Goal: Contribute content: Add original content to the website for others to see

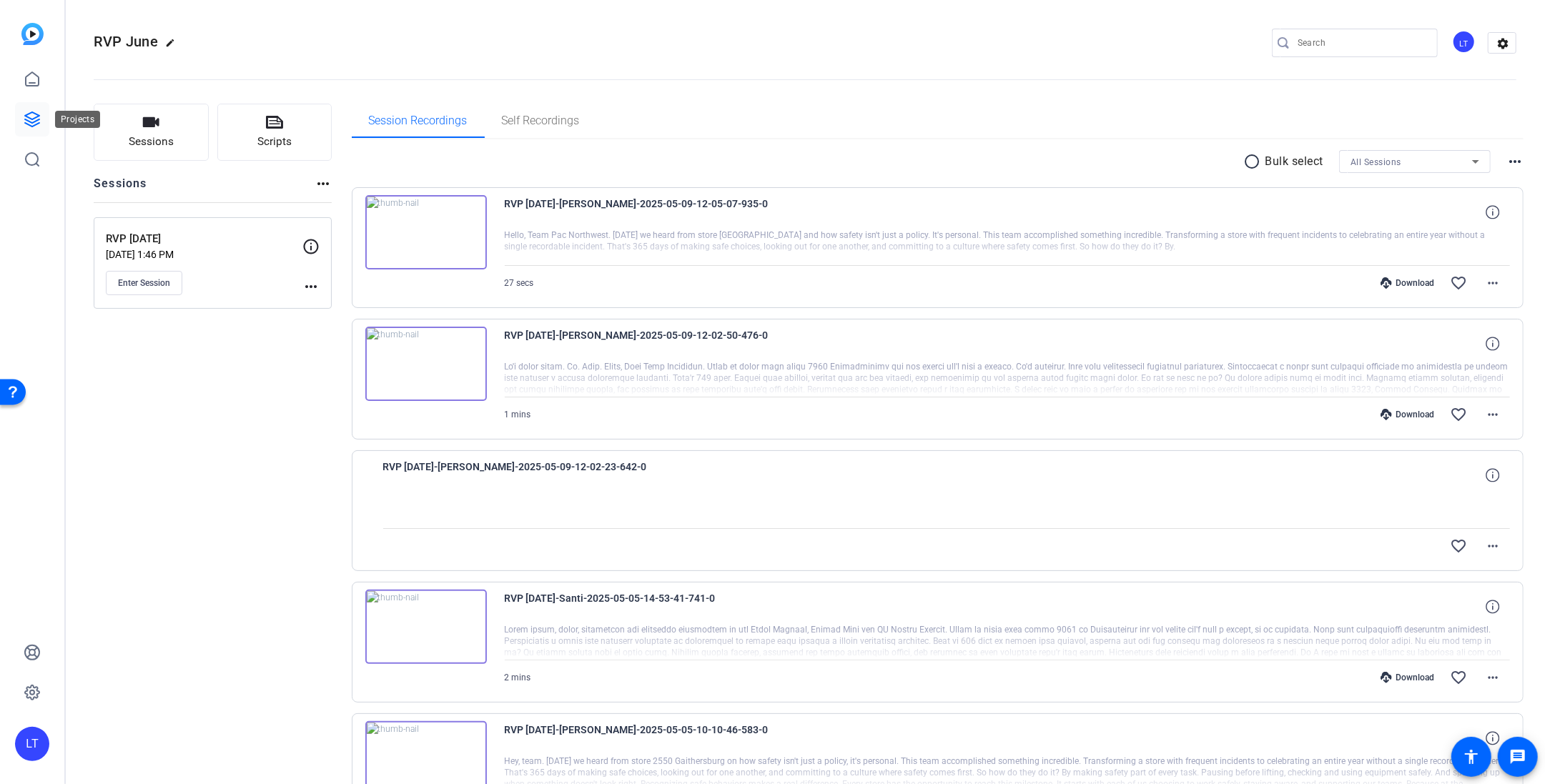
click at [30, 115] on icon at bounding box center [32, 119] width 18 height 18
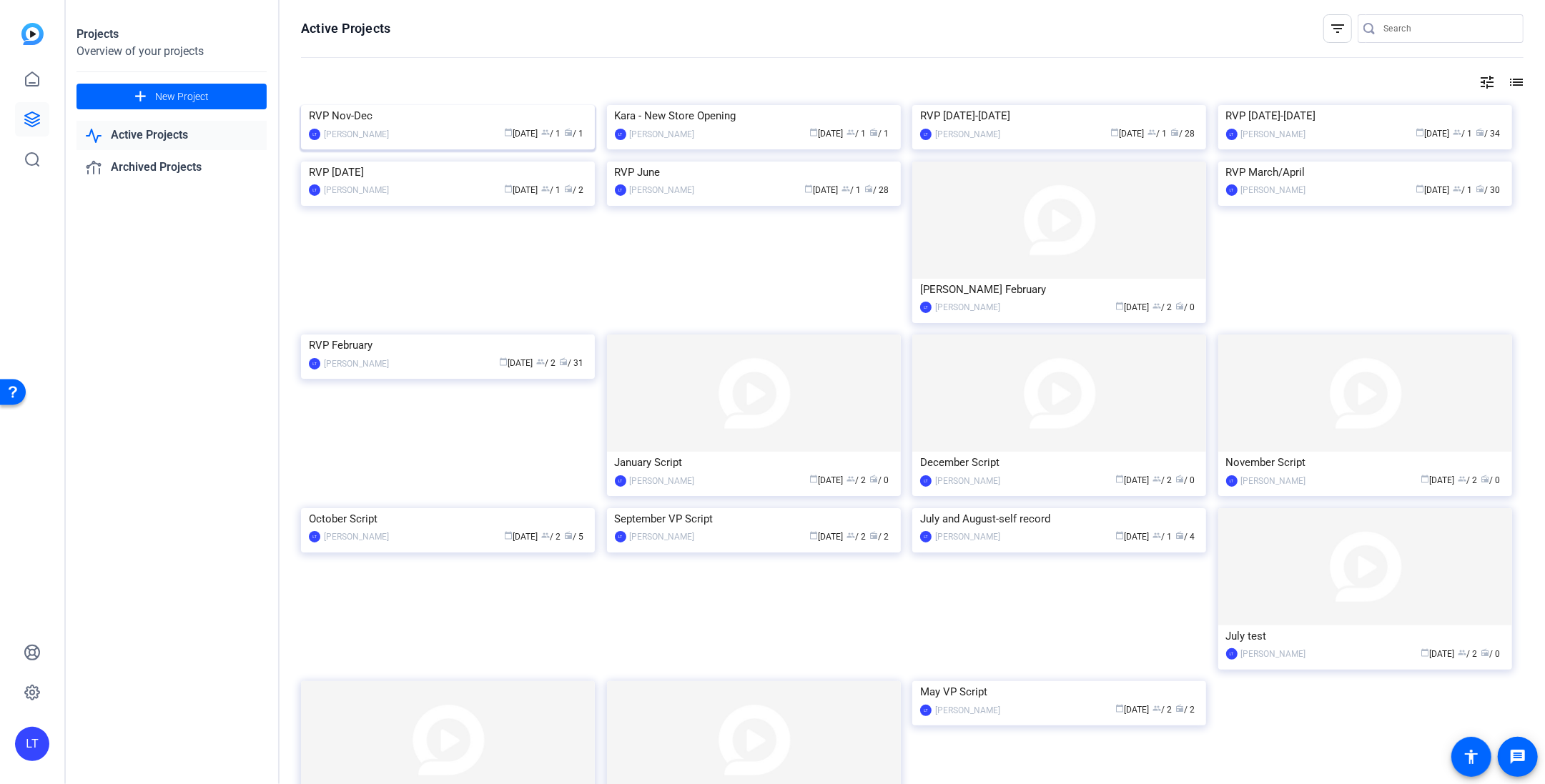
click at [335, 105] on img at bounding box center [448, 105] width 294 height 0
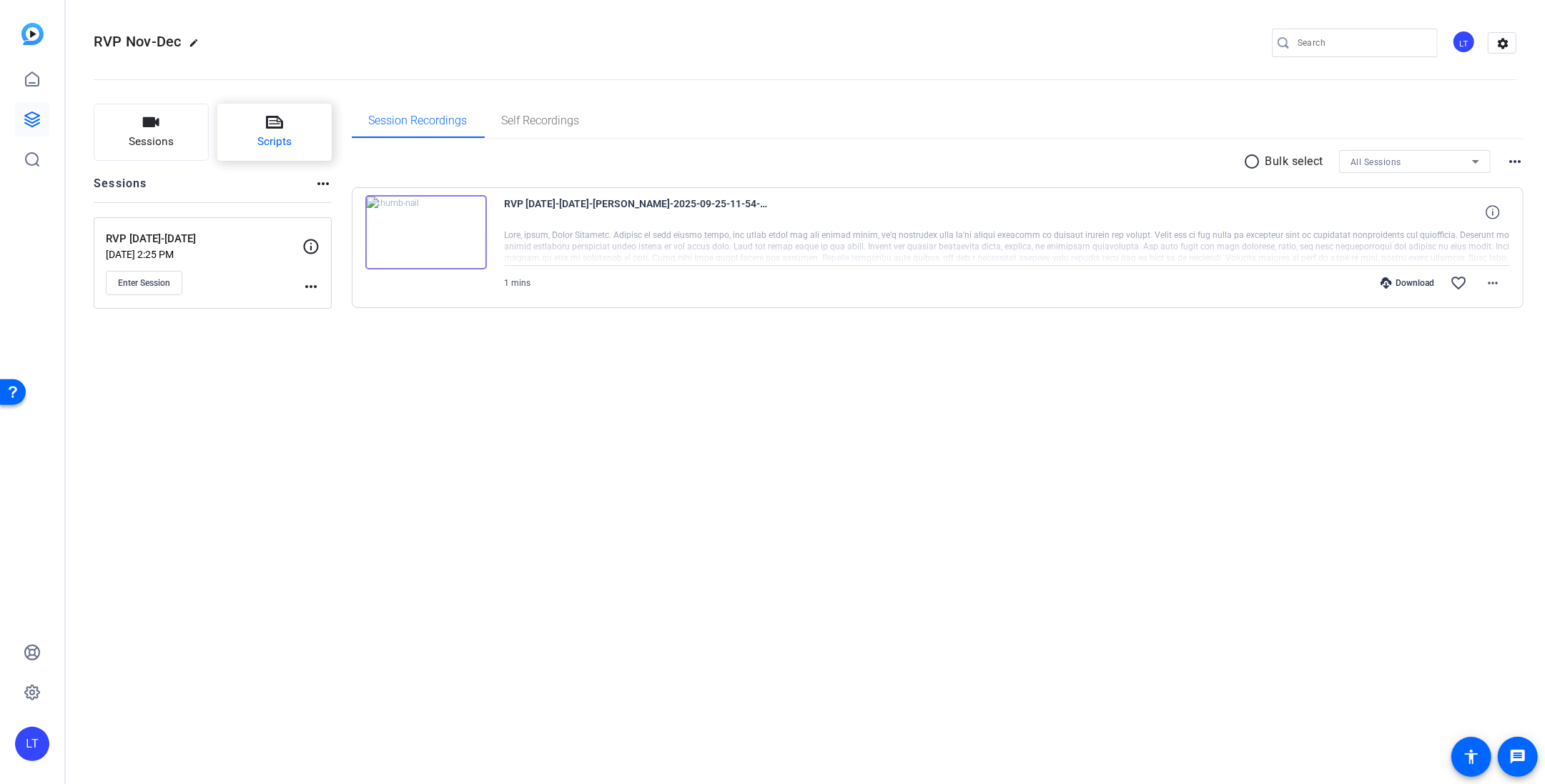
click at [283, 119] on icon at bounding box center [274, 122] width 18 height 18
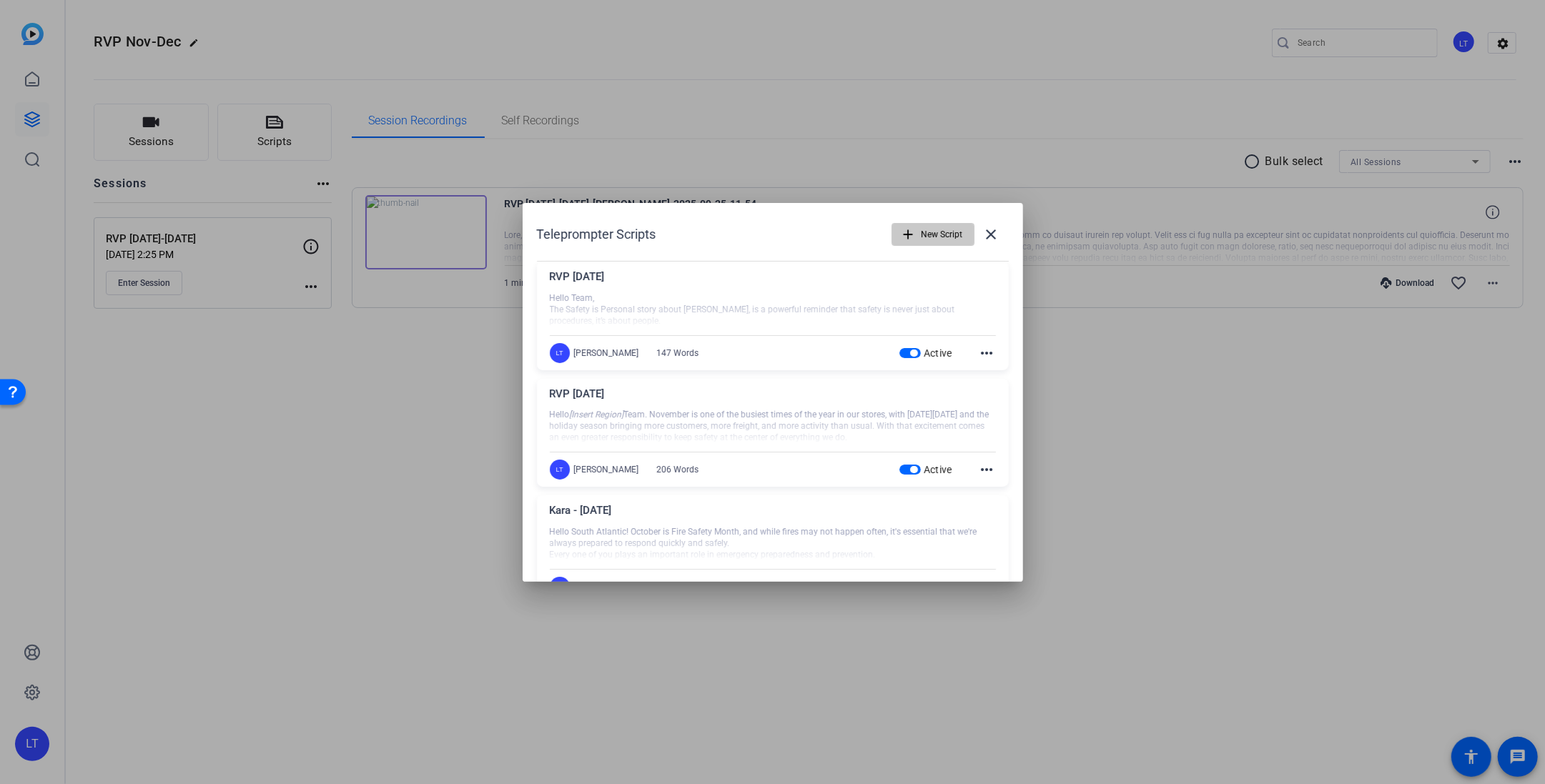
click at [940, 232] on span "New Script" at bounding box center [942, 235] width 41 height 27
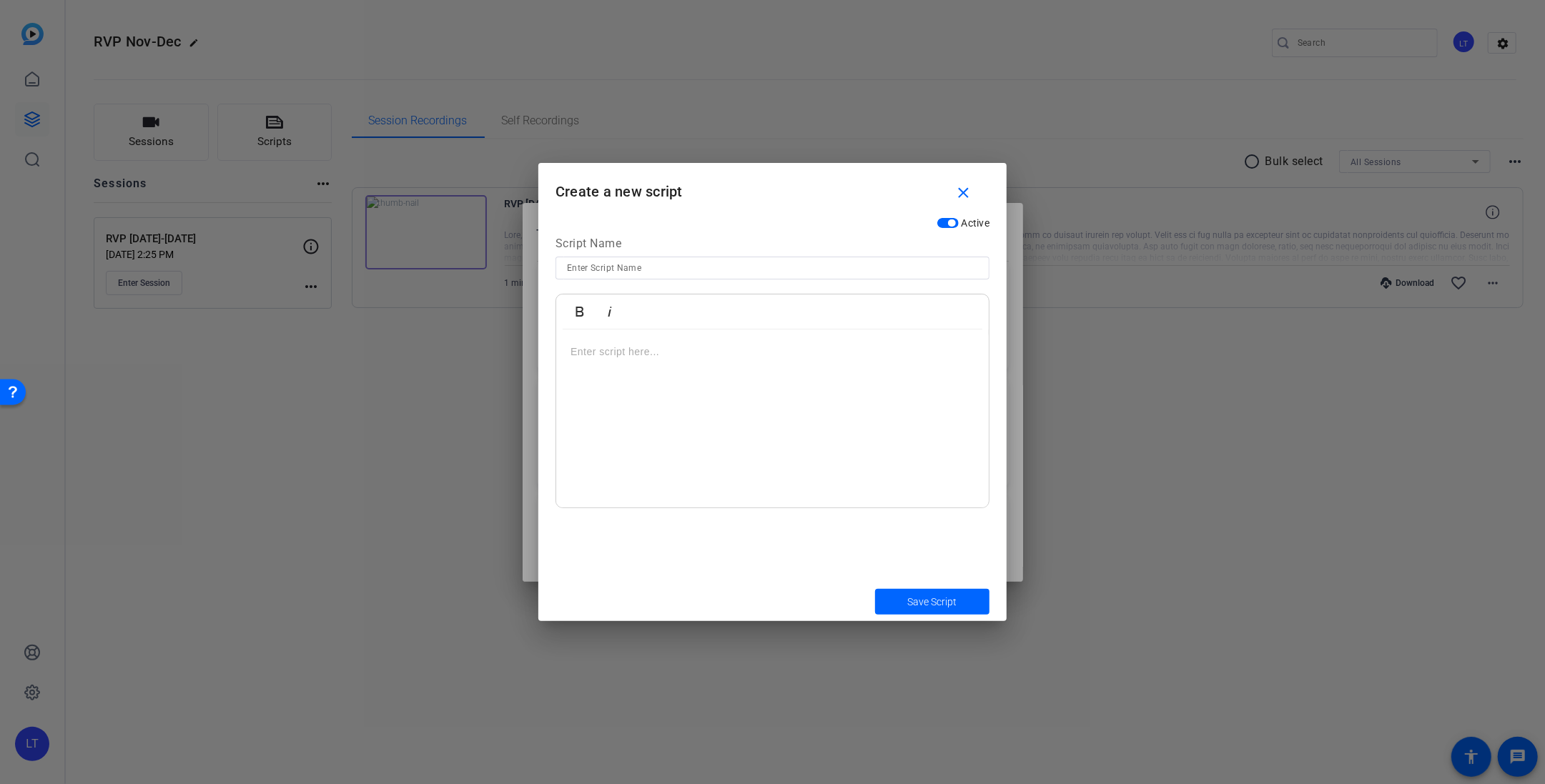
click at [623, 265] on input at bounding box center [772, 268] width 411 height 18
click at [627, 268] on input "RVP November_Scott [PERSON_NAME]" at bounding box center [772, 268] width 411 height 18
type input "RVP [DATE]_Scott [PERSON_NAME]"
click at [631, 359] on p at bounding box center [773, 351] width 404 height 16
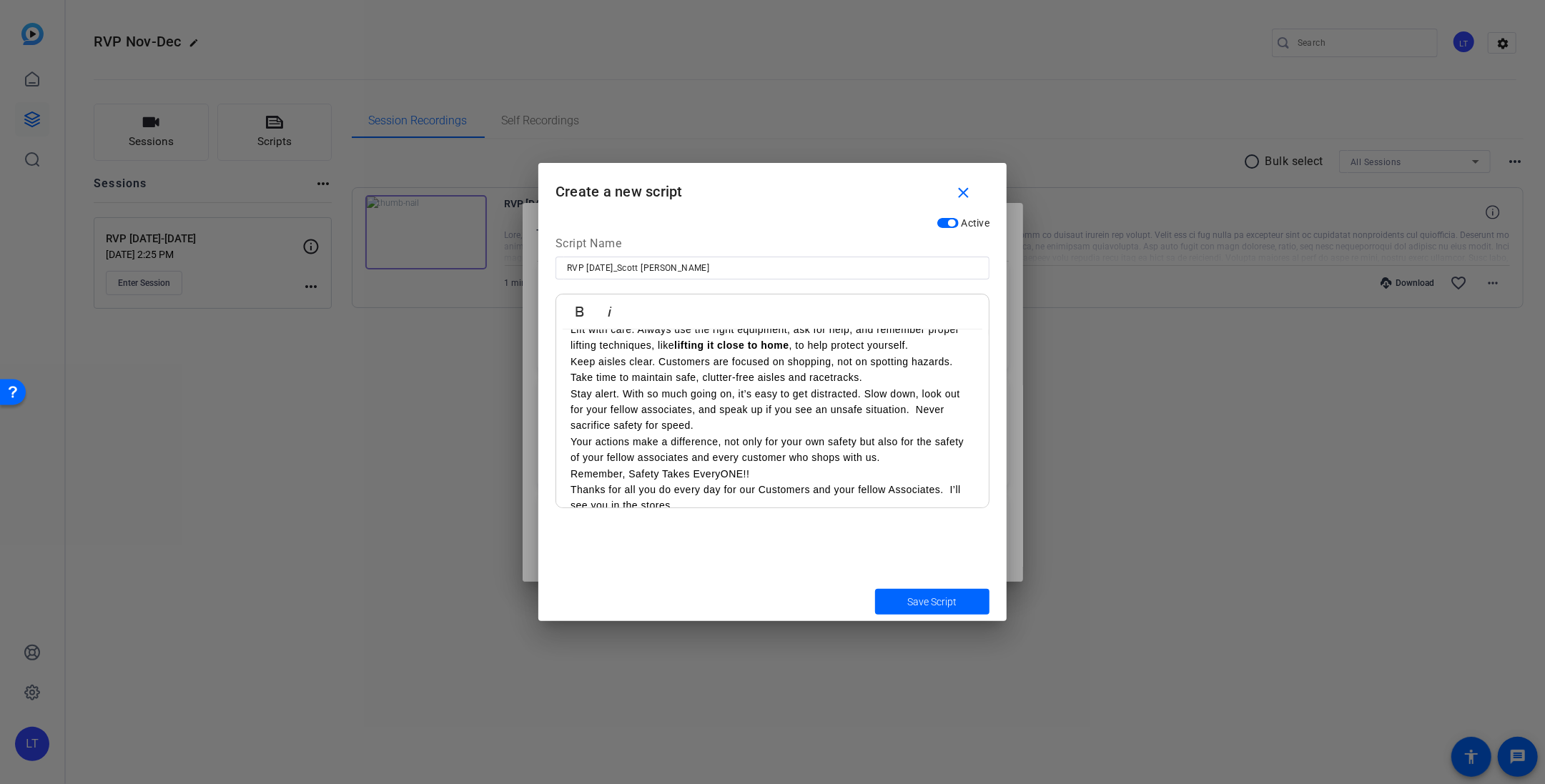
scroll to position [186, 0]
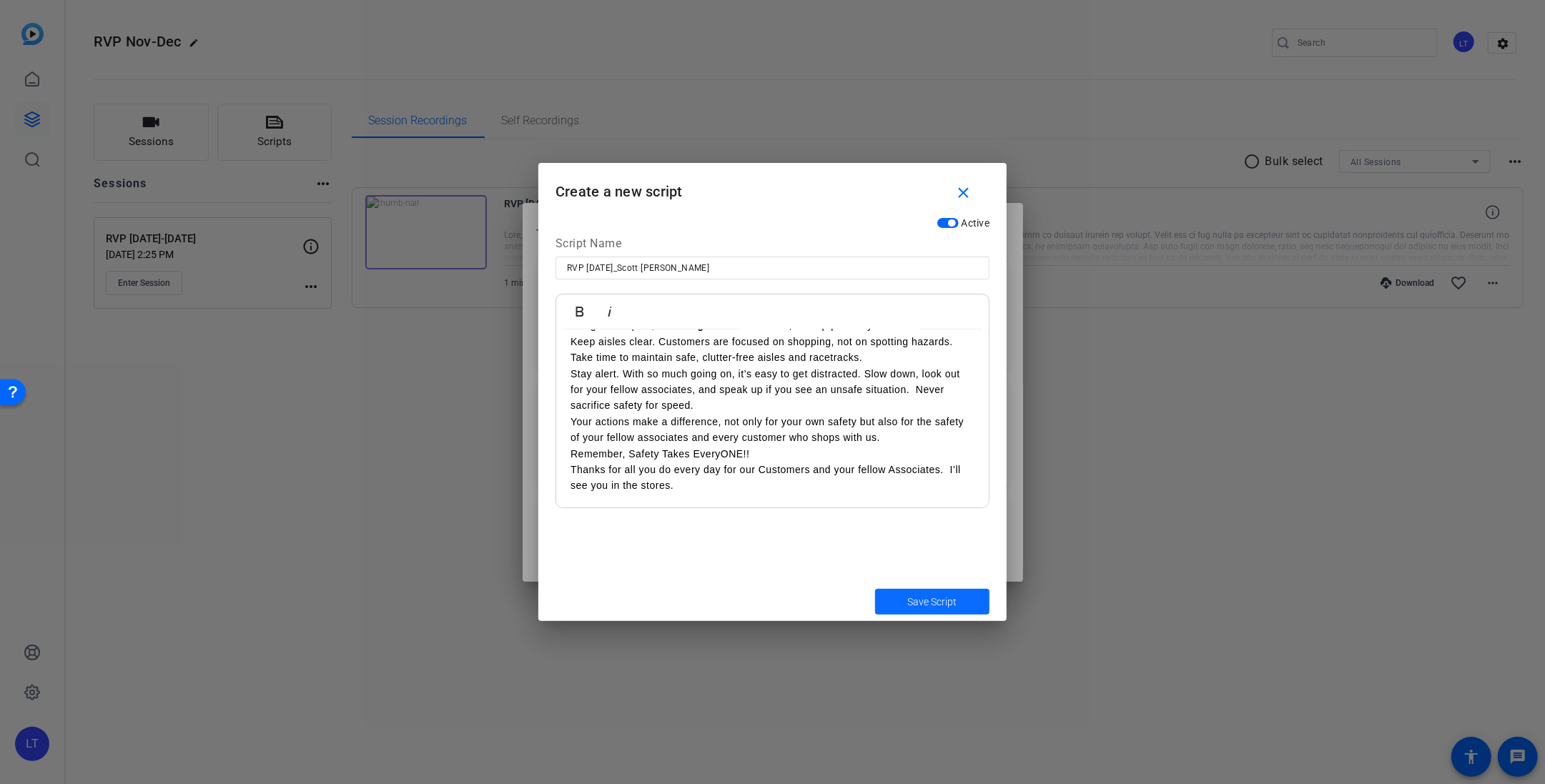
click at [932, 602] on span "Save Script" at bounding box center [932, 602] width 50 height 15
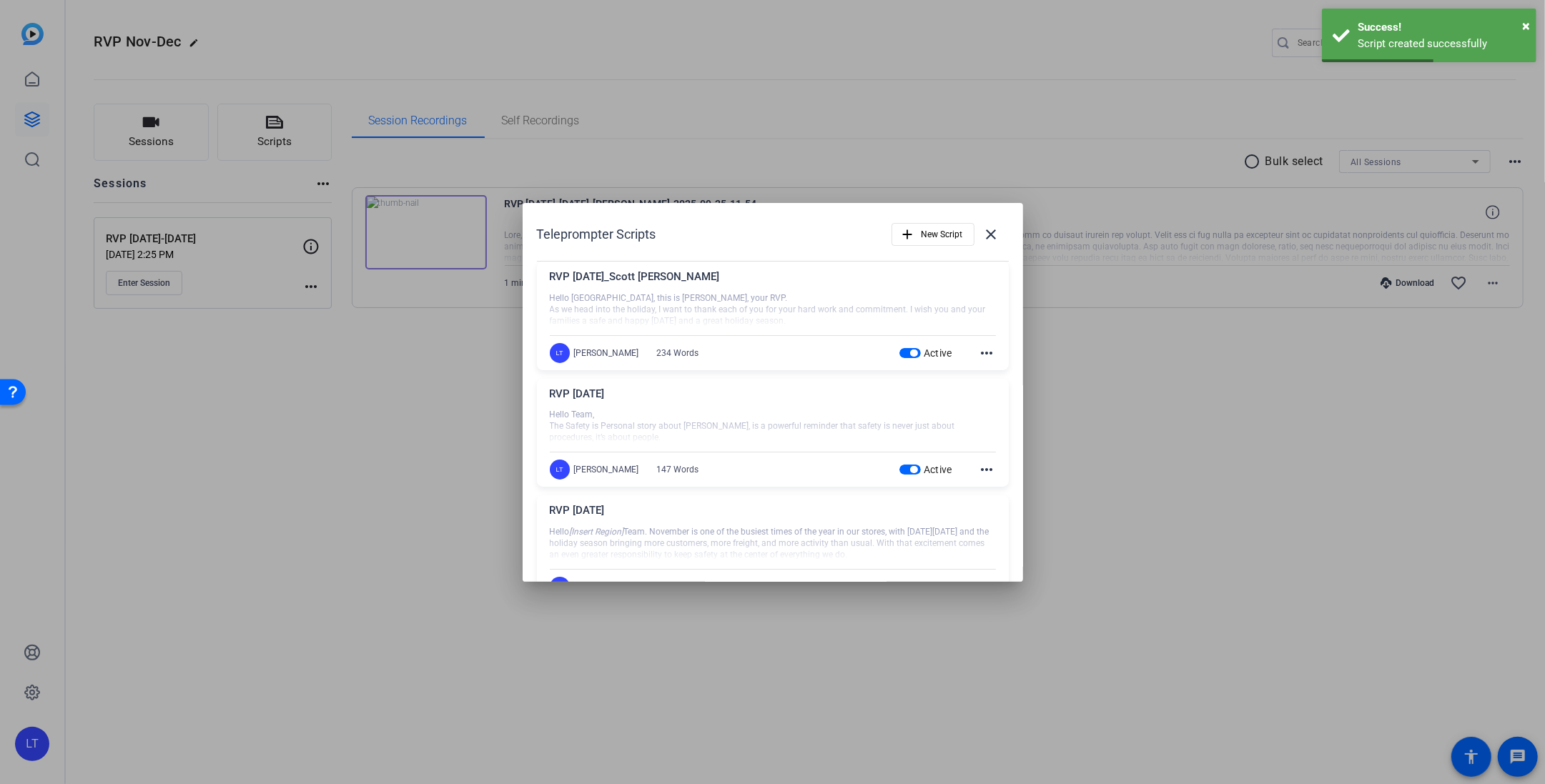
click at [806, 236] on div "Teleprompter Scripts add New Script close" at bounding box center [772, 234] width 472 height 34
click at [934, 234] on span "New Script" at bounding box center [942, 235] width 41 height 27
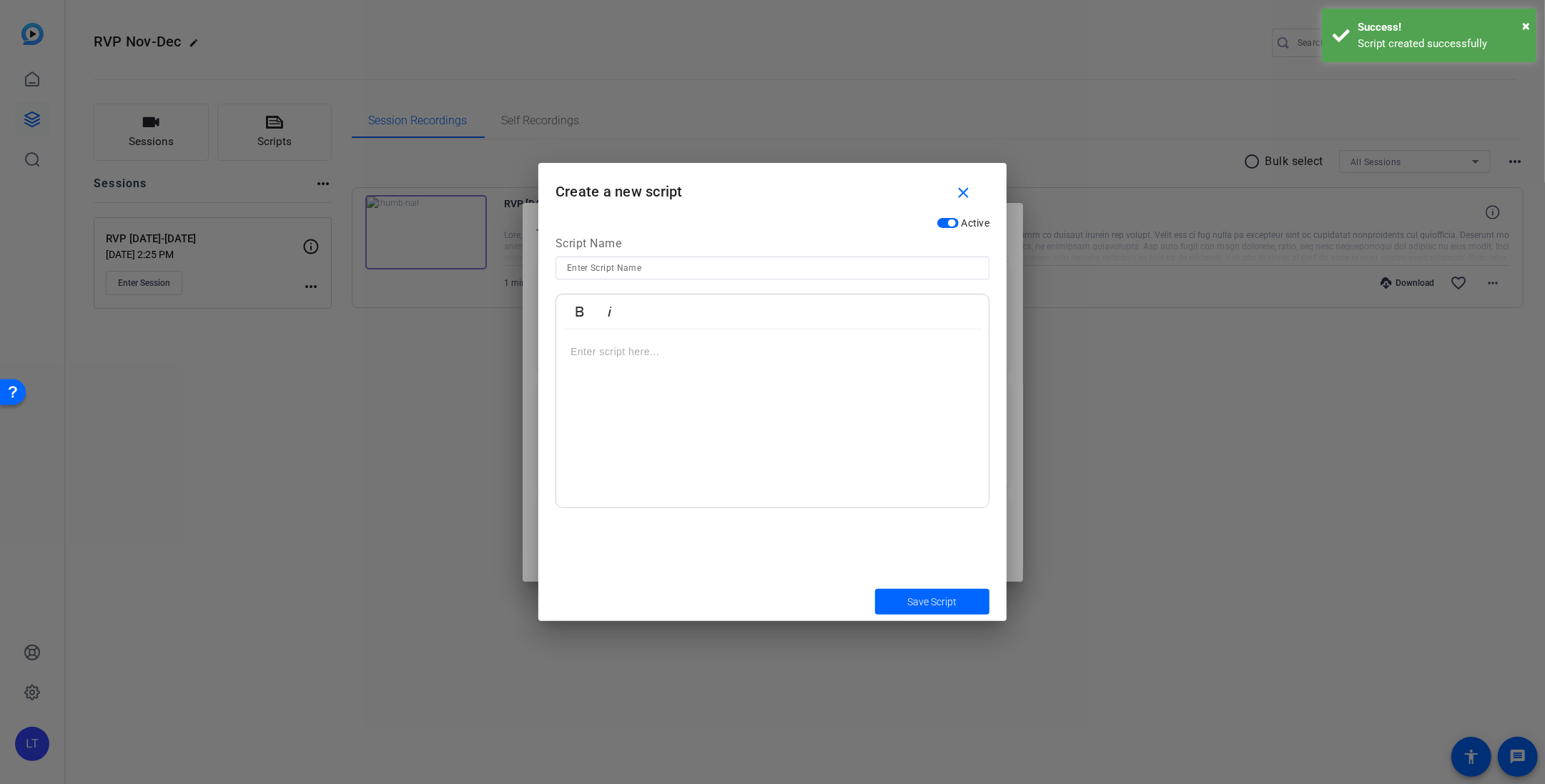
click at [710, 263] on input at bounding box center [772, 268] width 411 height 18
type input "RVP [DATE]_Scott [PERSON_NAME]"
click at [703, 347] on p at bounding box center [773, 351] width 404 height 16
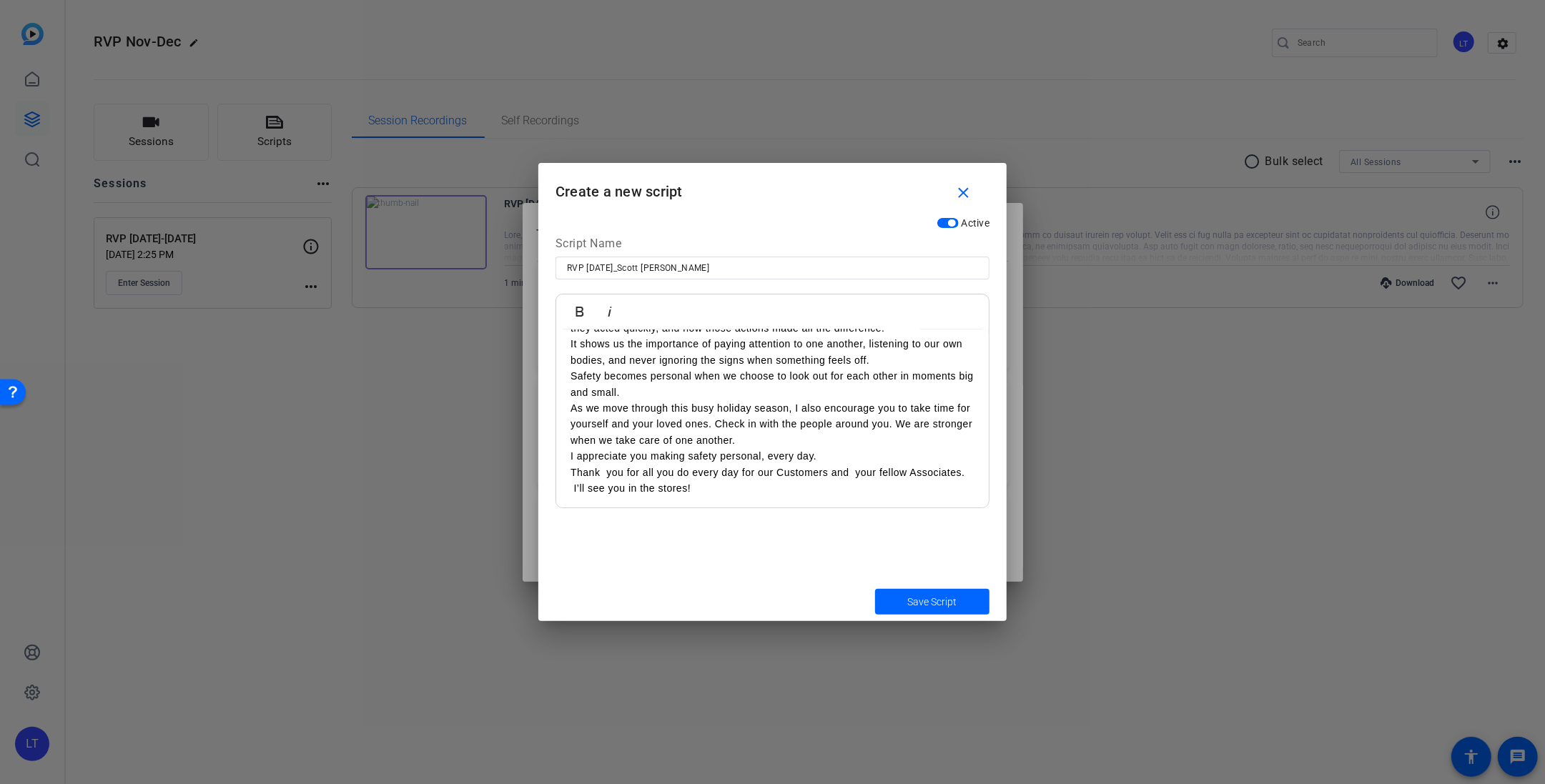
scroll to position [89, 0]
click at [606, 469] on p "Thank you for all you do every day for our Customers and your fellow Associates…" at bounding box center [773, 478] width 404 height 32
click at [945, 597] on span "Save Script" at bounding box center [932, 602] width 50 height 15
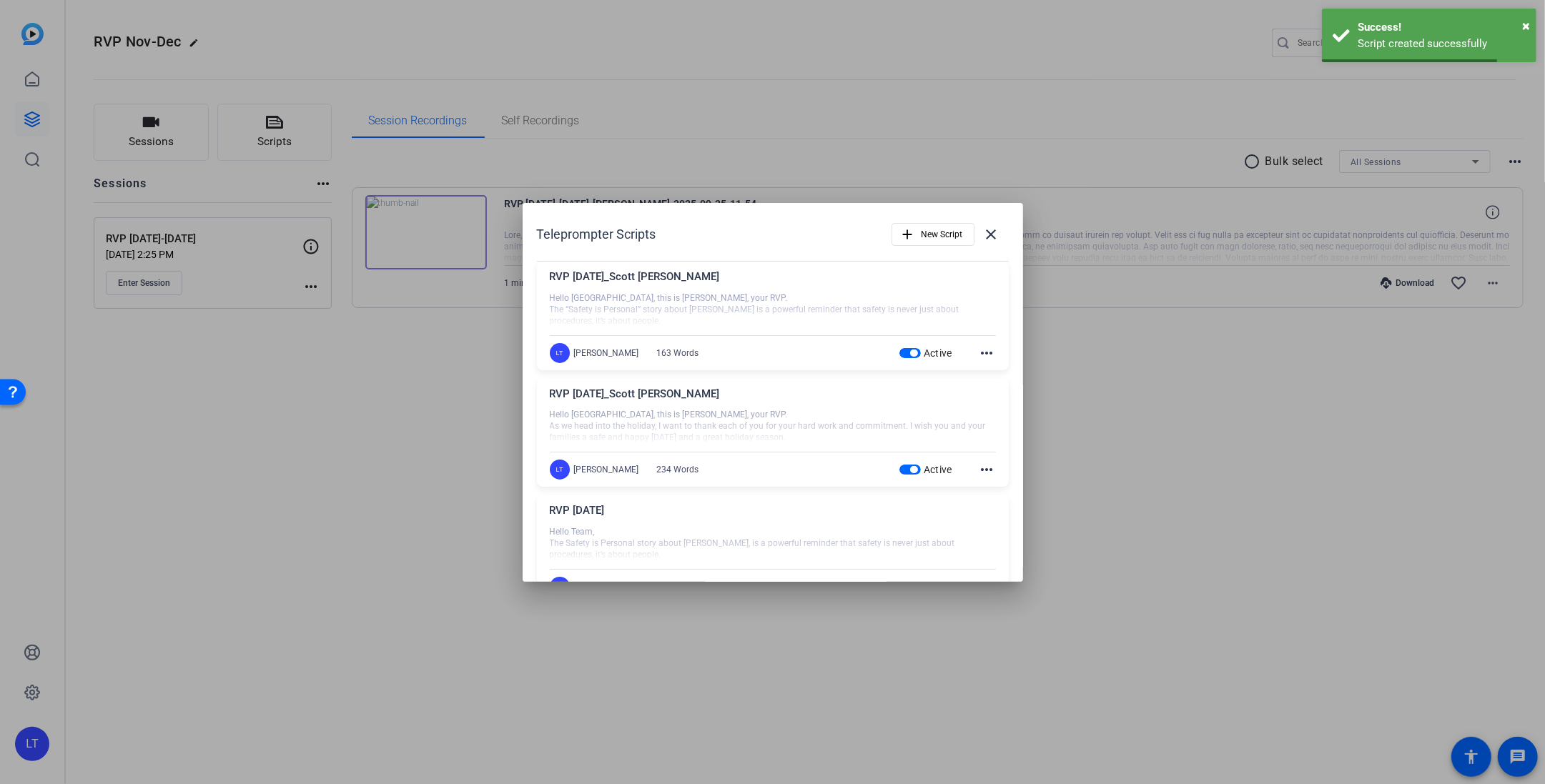
click at [797, 236] on div "Teleprompter Scripts add New Script close" at bounding box center [772, 234] width 472 height 34
click at [983, 232] on mat-icon "close" at bounding box center [992, 234] width 18 height 18
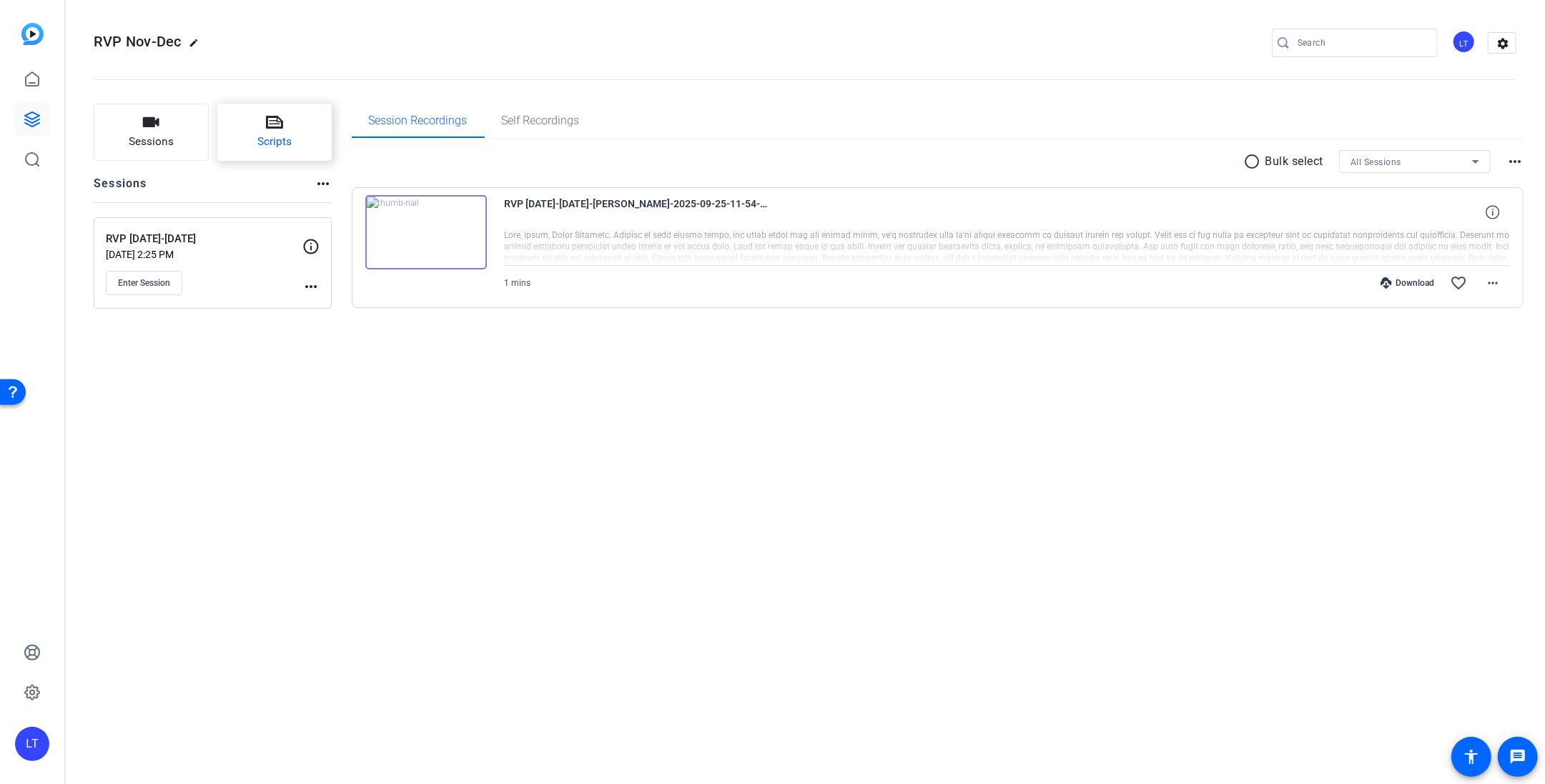
click at [273, 128] on icon at bounding box center [274, 122] width 18 height 13
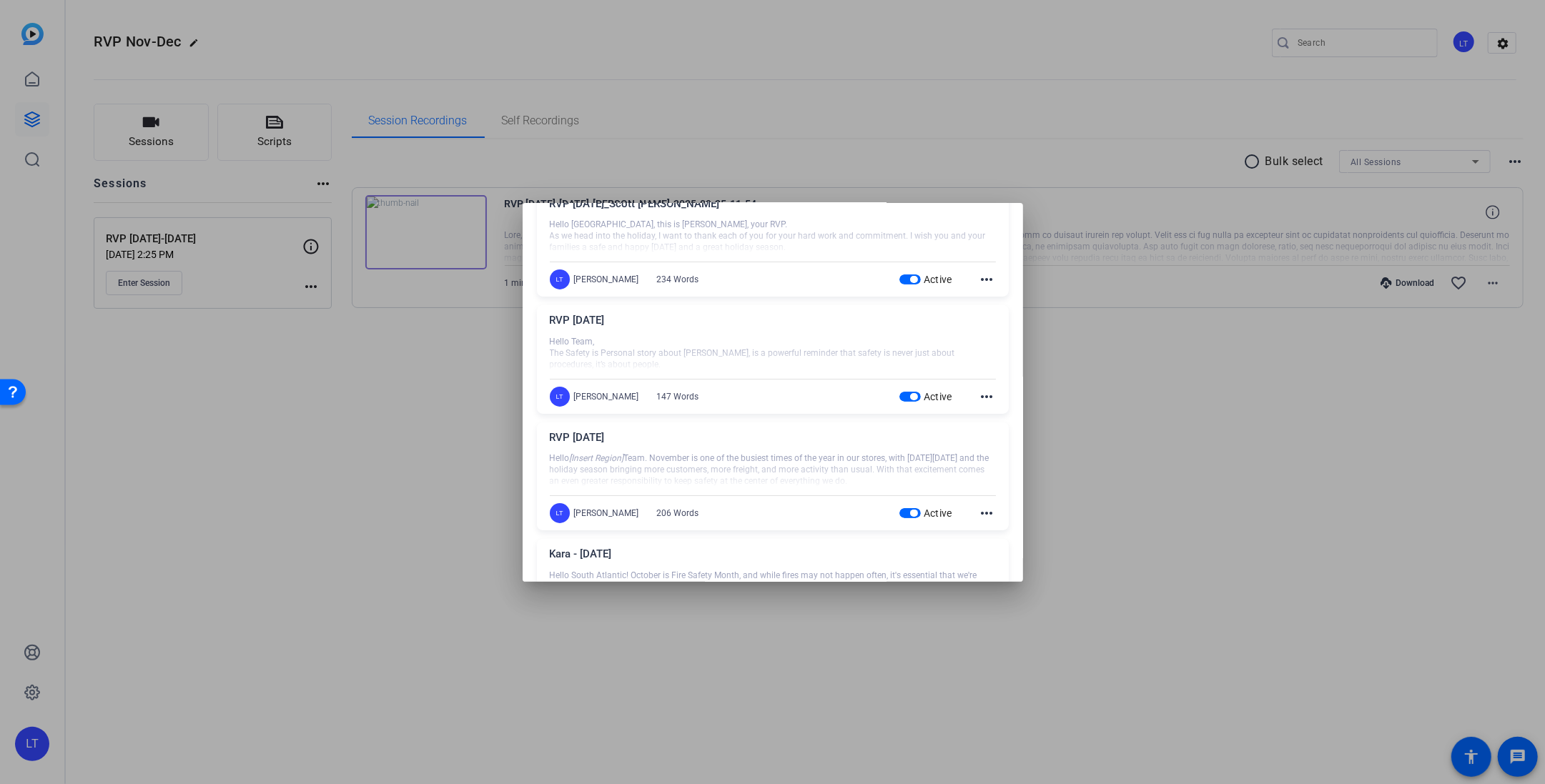
scroll to position [0, 0]
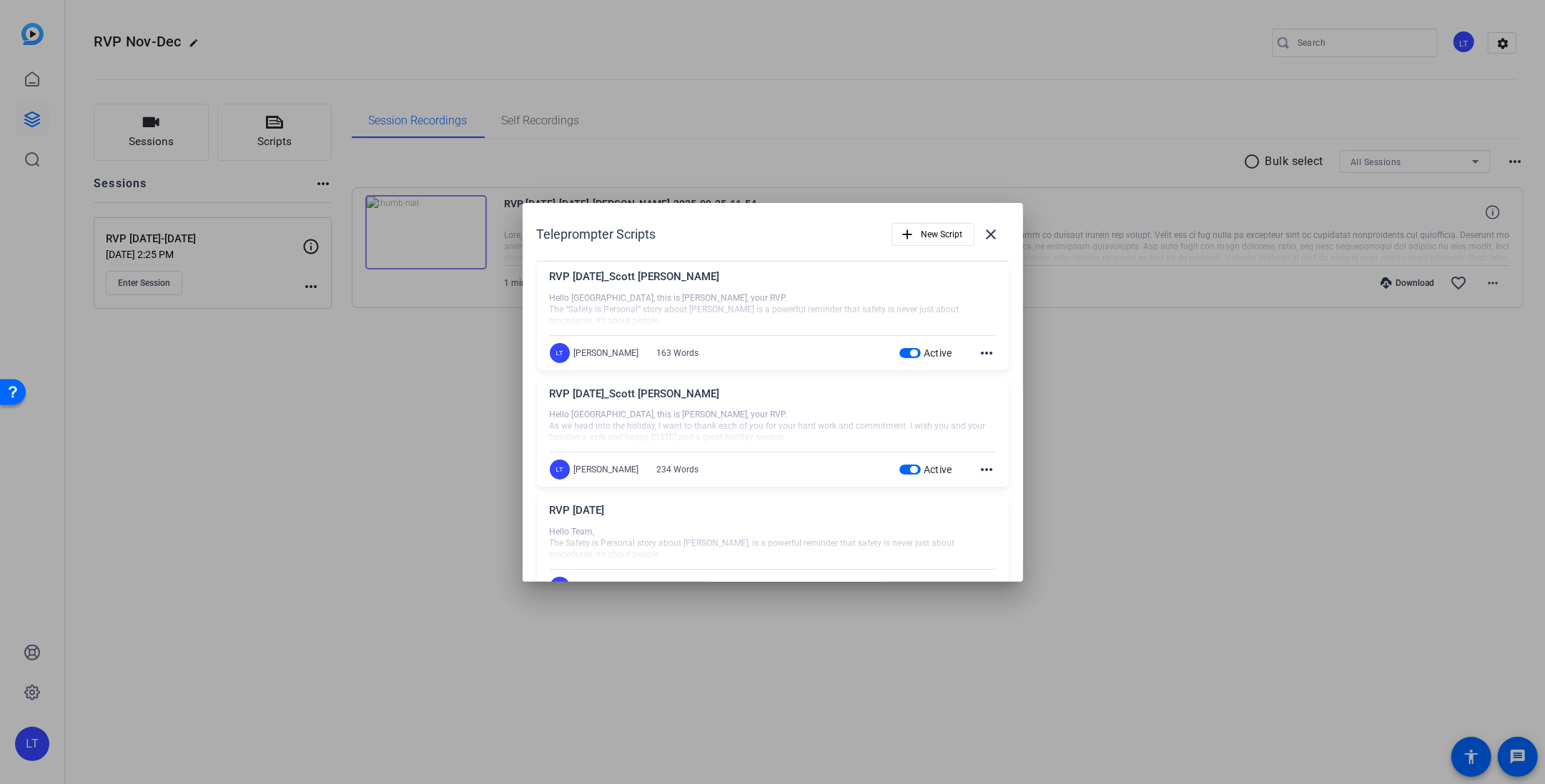
click at [394, 363] on div at bounding box center [772, 392] width 1545 height 784
